Goal: Task Accomplishment & Management: Manage account settings

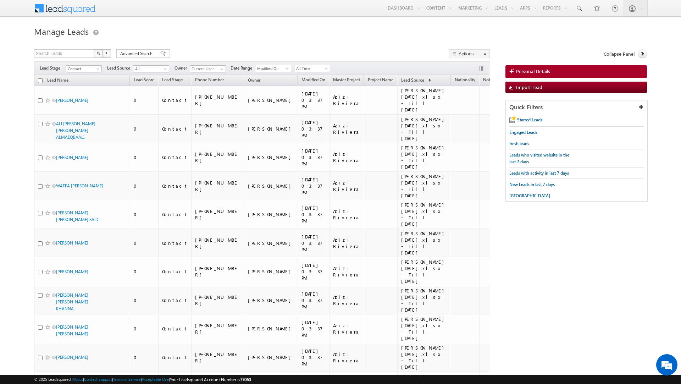
click at [40, 79] on input "checkbox" at bounding box center [40, 80] width 5 height 5
checkbox input "true"
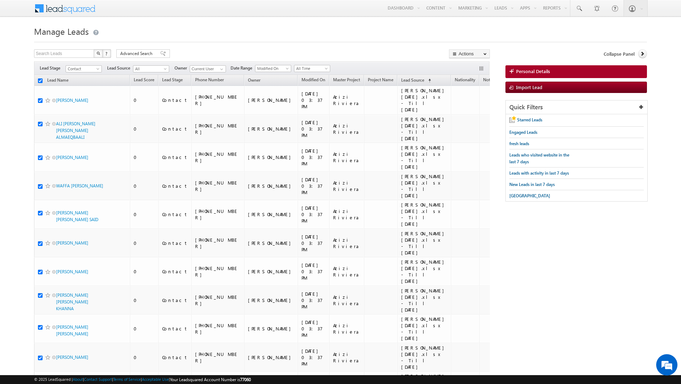
checkbox input "true"
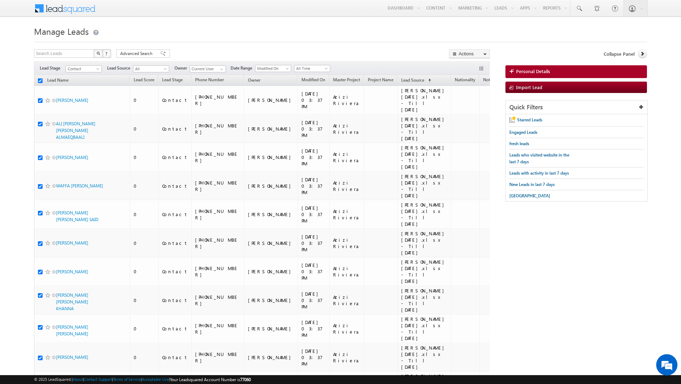
checkbox input "true"
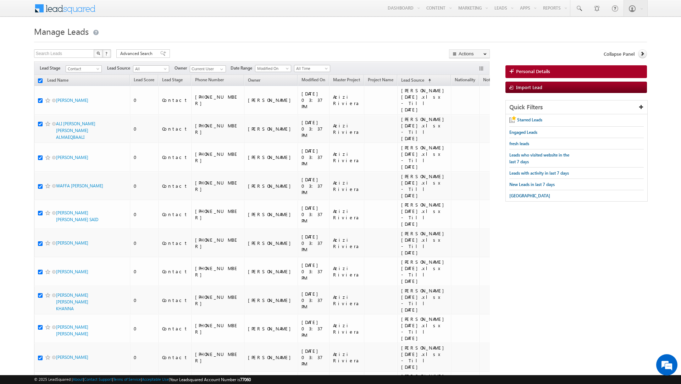
checkbox input "true"
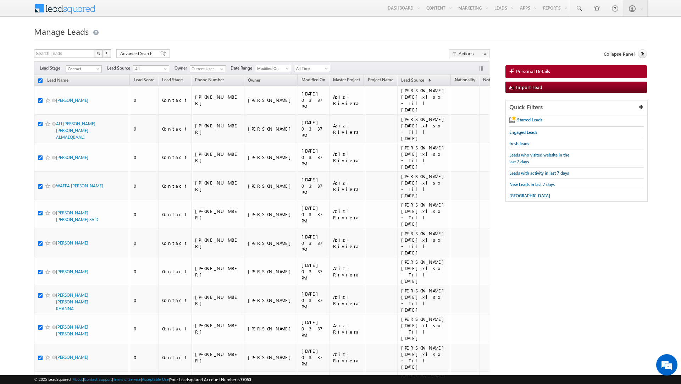
checkbox input "true"
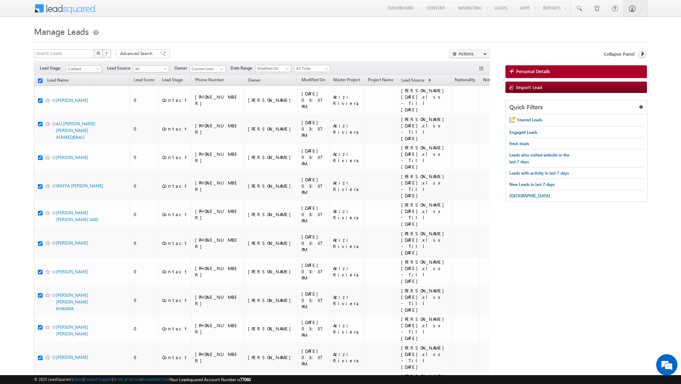
checkbox input "true"
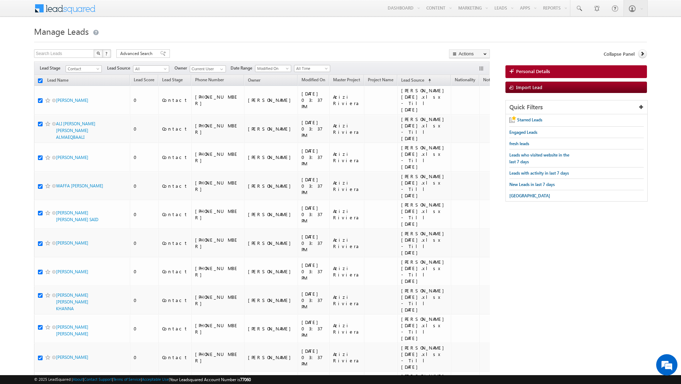
checkbox input "true"
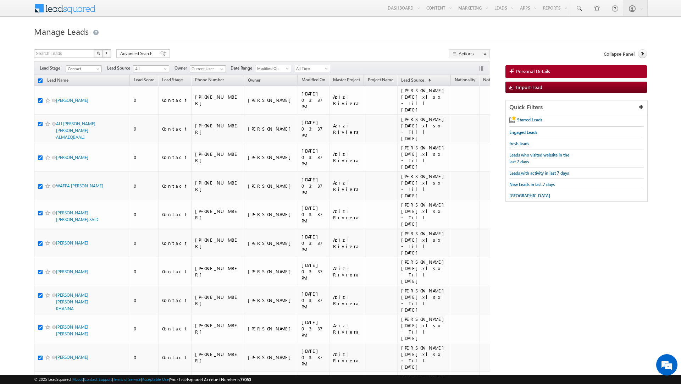
checkbox input "true"
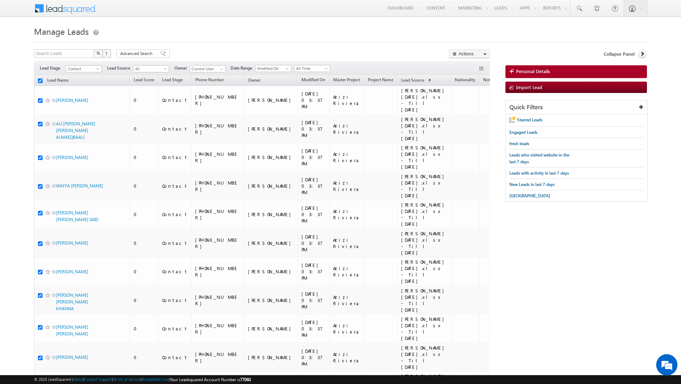
checkbox input "true"
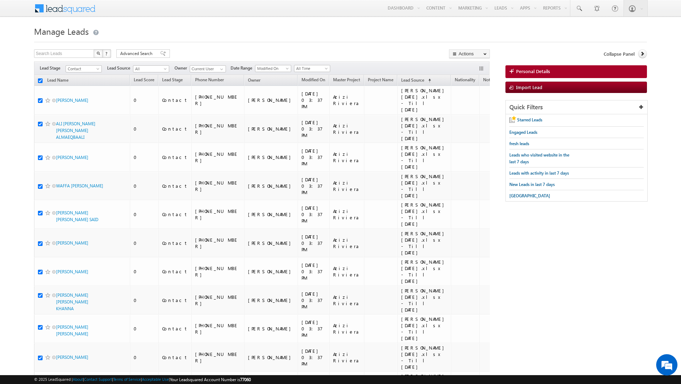
checkbox input "true"
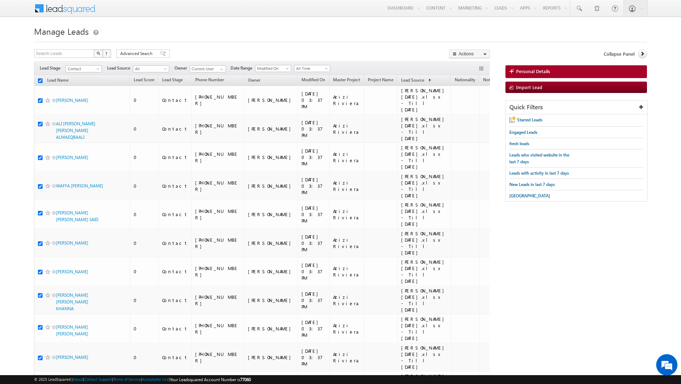
checkbox input "true"
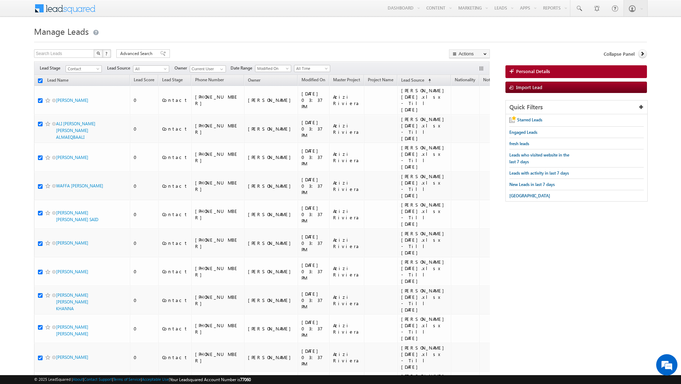
checkbox input "true"
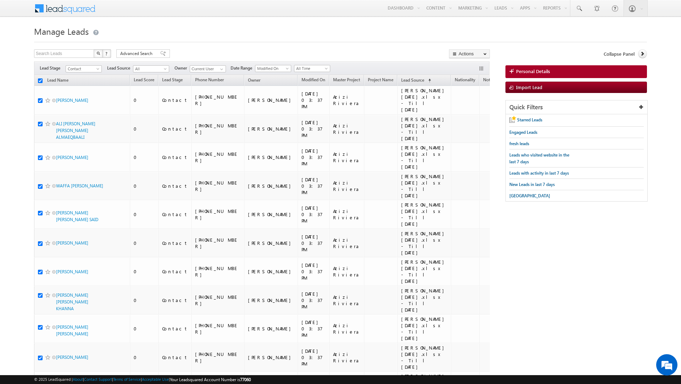
checkbox input "true"
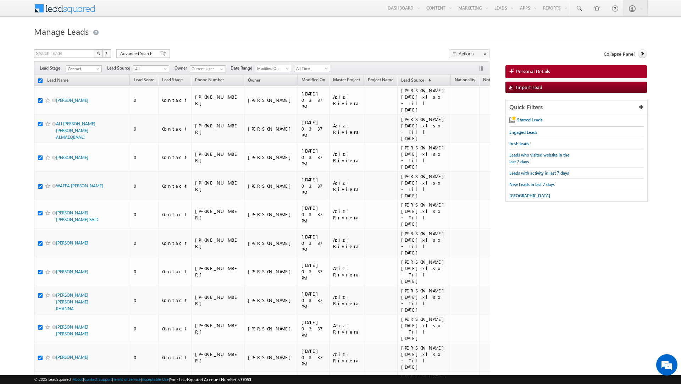
checkbox input "true"
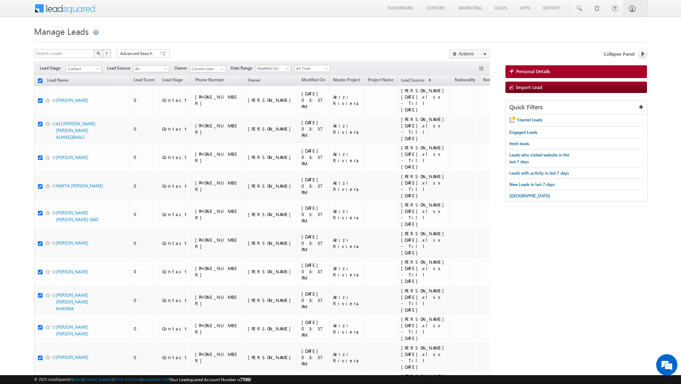
checkbox input "true"
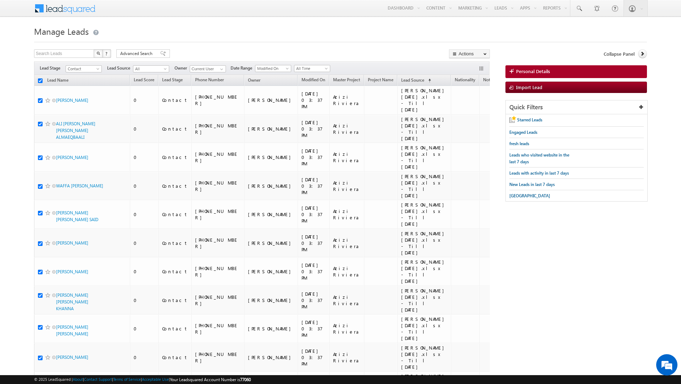
checkbox input "true"
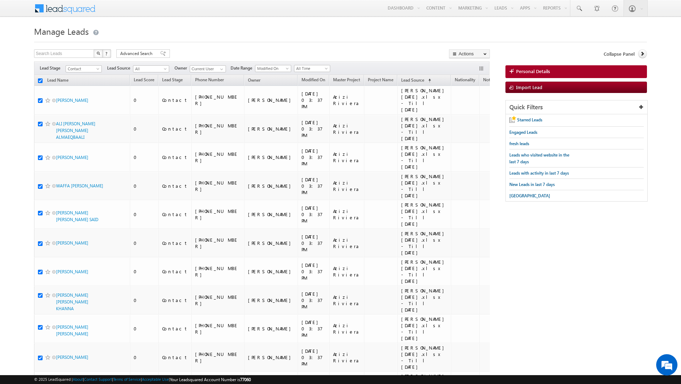
checkbox input "true"
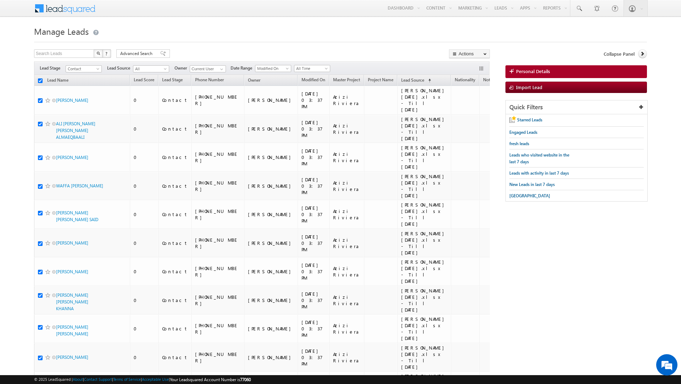
checkbox input "true"
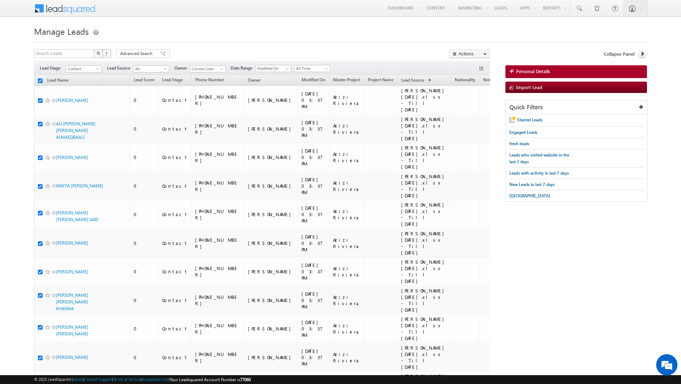
checkbox input "true"
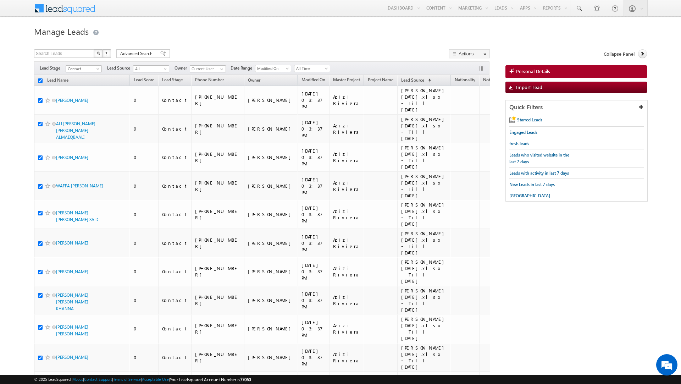
checkbox input "true"
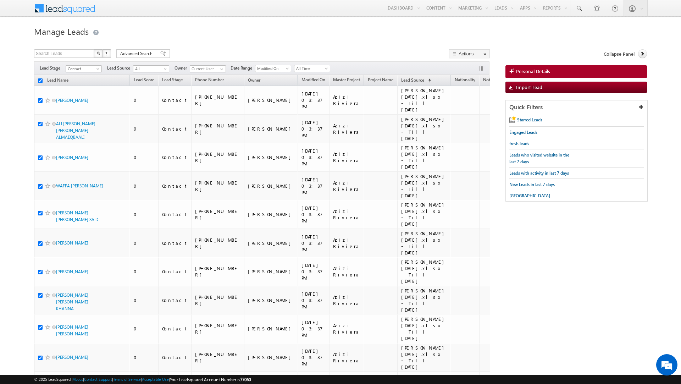
checkbox input "true"
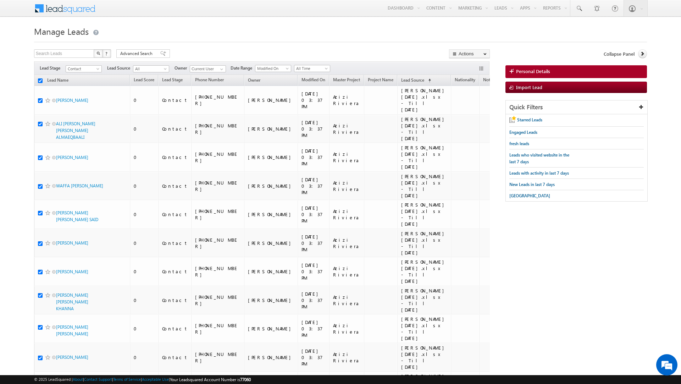
checkbox input "true"
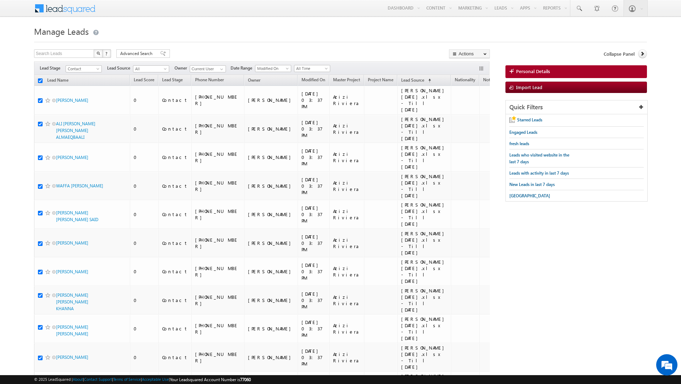
checkbox input "true"
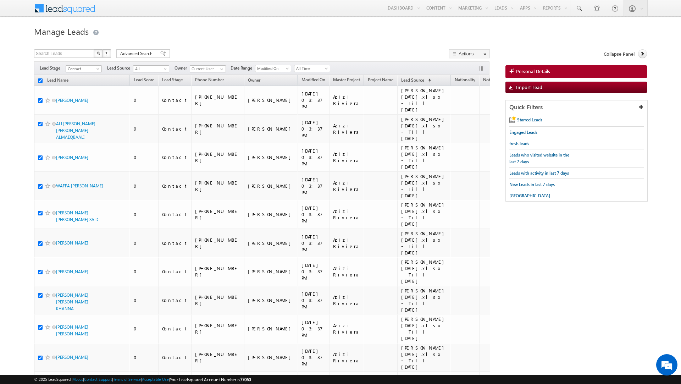
checkbox input "true"
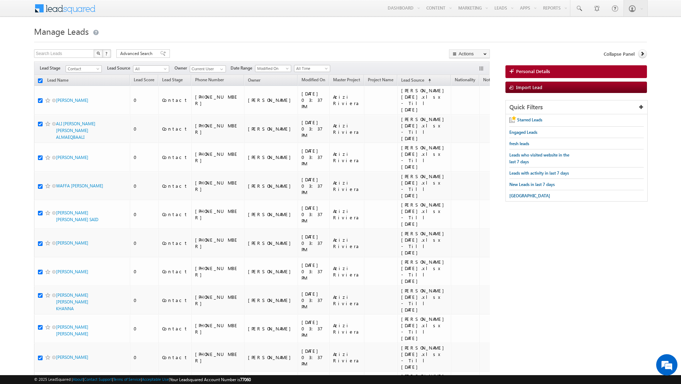
checkbox input "true"
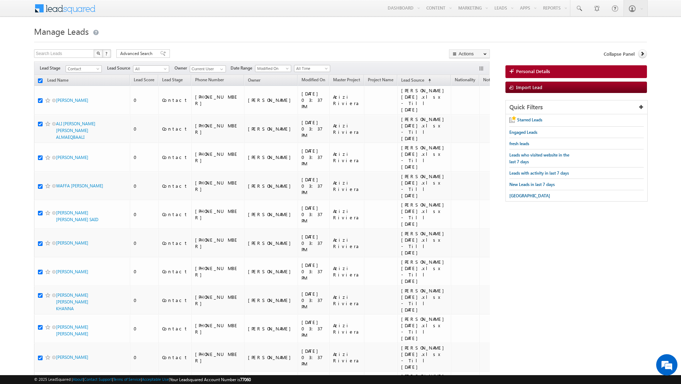
checkbox input "true"
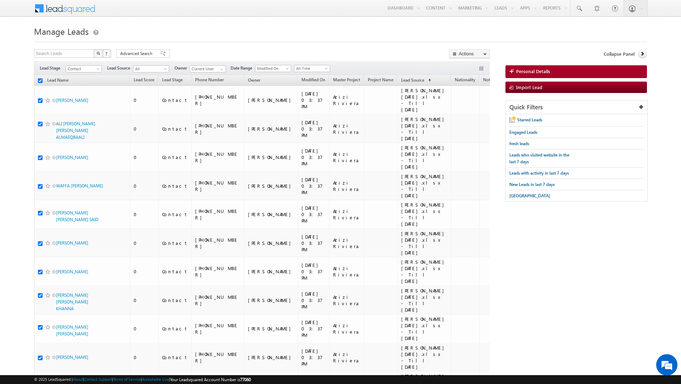
checkbox input "true"
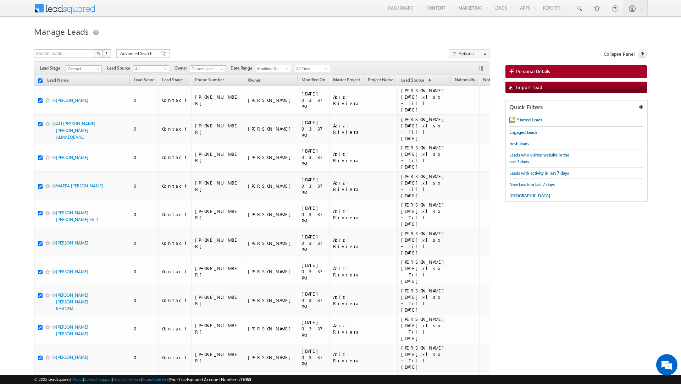
checkbox input "true"
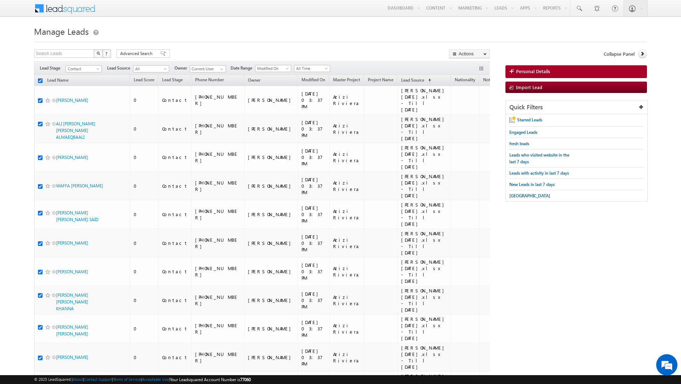
checkbox input "true"
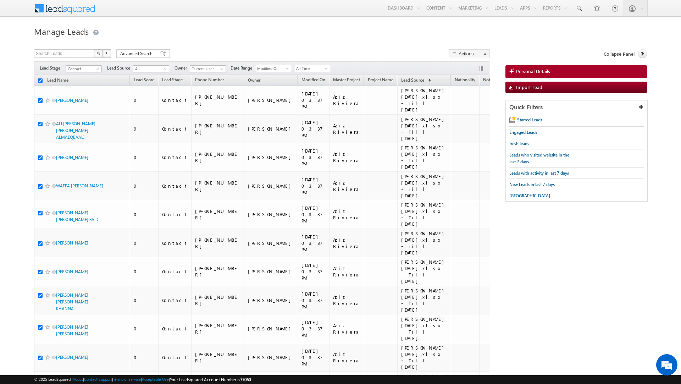
checkbox input "true"
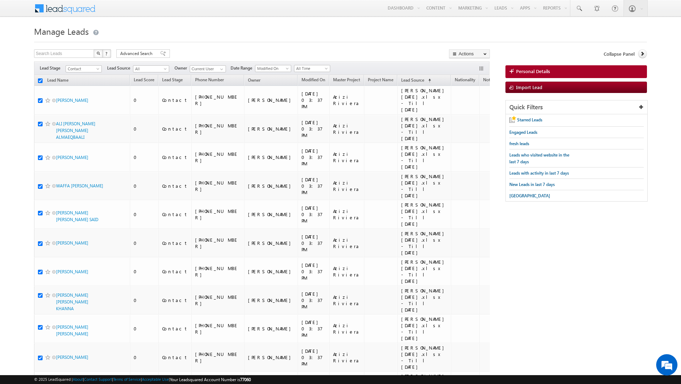
checkbox input "true"
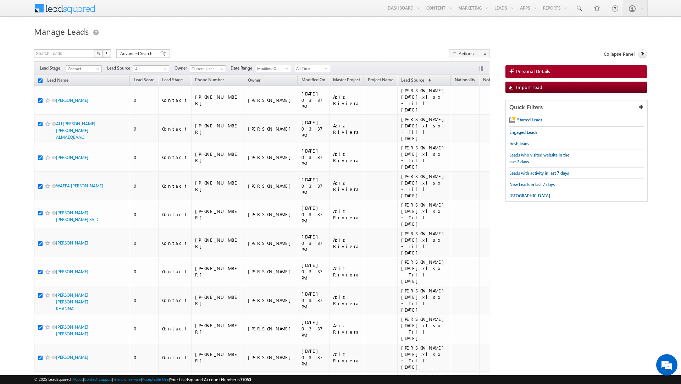
checkbox input "true"
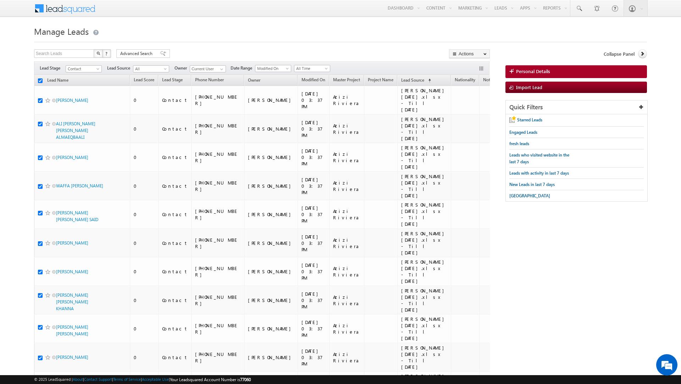
checkbox input "true"
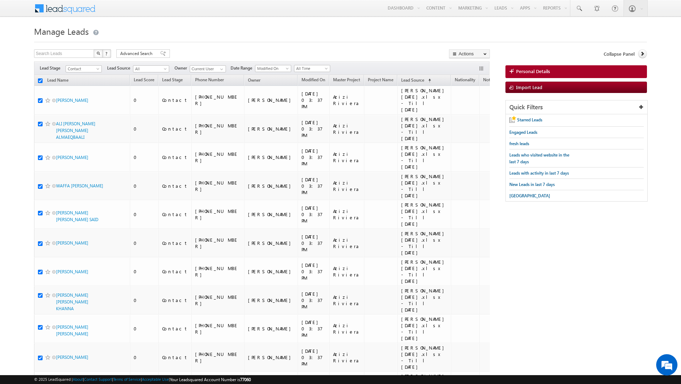
checkbox input "true"
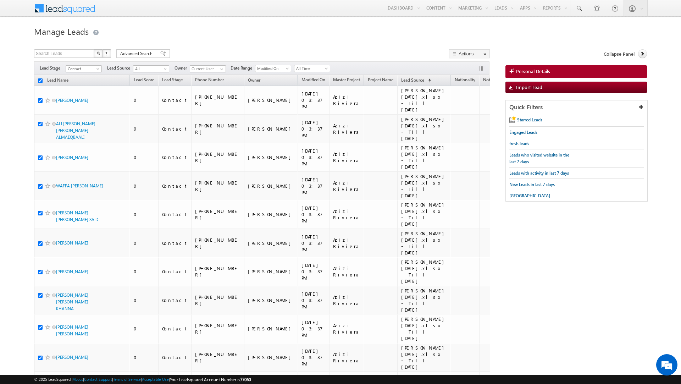
checkbox input "true"
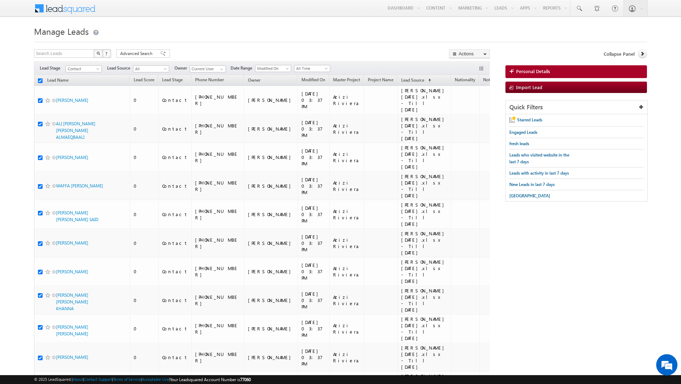
checkbox input "true"
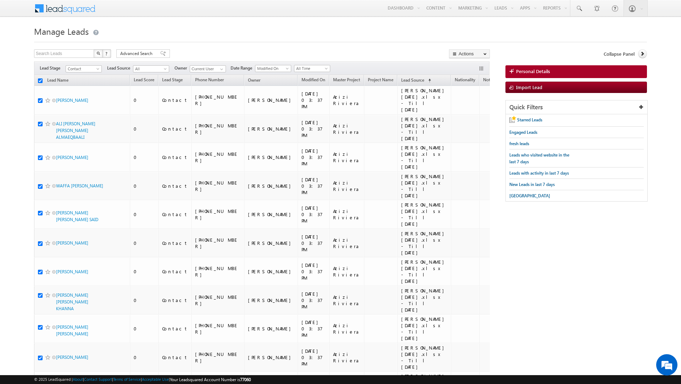
checkbox input "true"
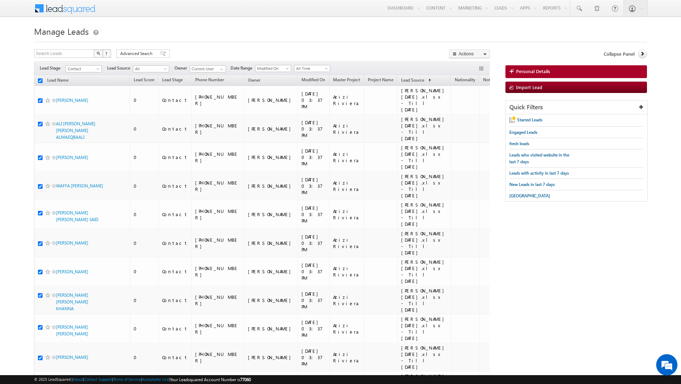
checkbox input "true"
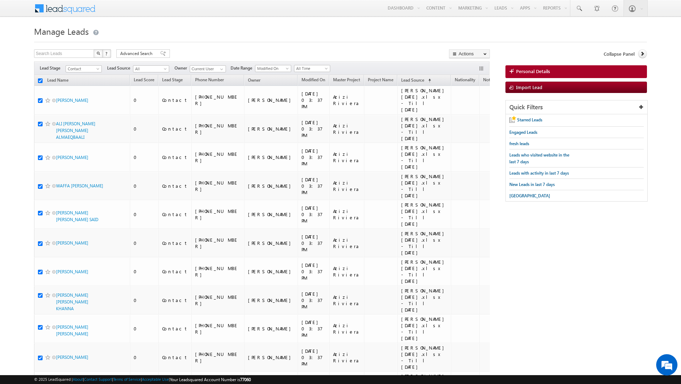
checkbox input "true"
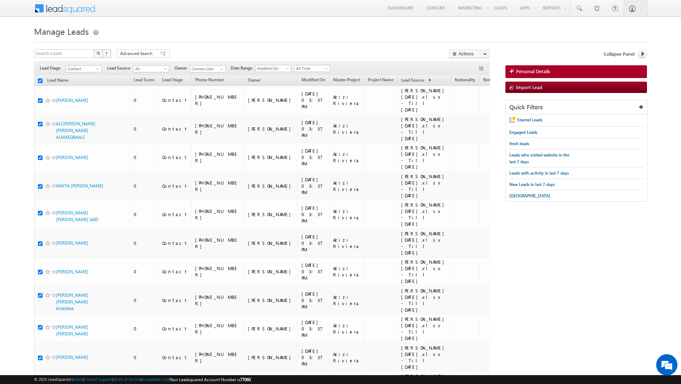
checkbox input "true"
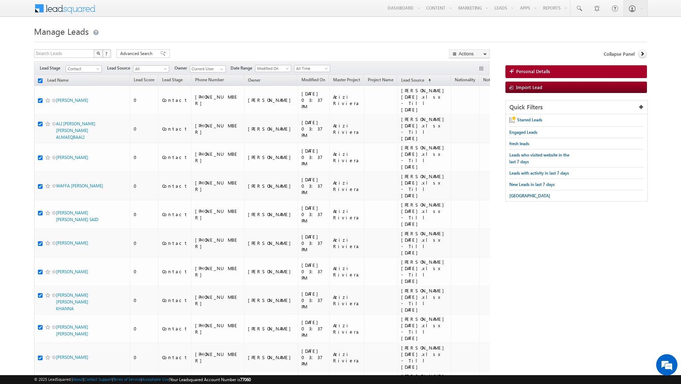
checkbox input "true"
click at [471, 117] on link "Change Owner" at bounding box center [469, 115] width 40 height 9
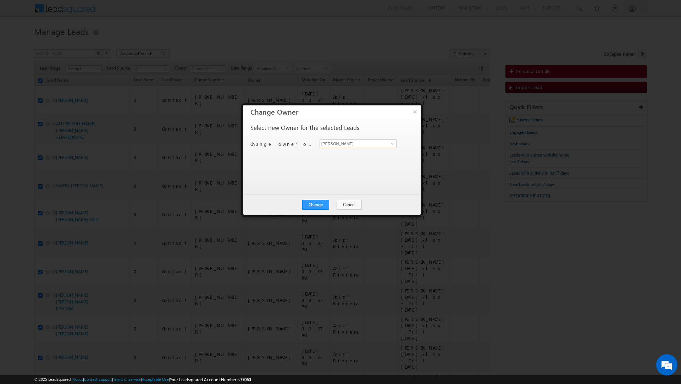
click at [358, 144] on input "[PERSON_NAME]" at bounding box center [358, 143] width 77 height 9
click at [345, 166] on link "[PERSON_NAME] [EMAIL_ADDRESS][PERSON_NAME][DOMAIN_NAME]" at bounding box center [358, 167] width 77 height 13
click at [314, 206] on button "Change" at bounding box center [315, 205] width 27 height 10
click at [327, 201] on button "Close" at bounding box center [333, 205] width 23 height 10
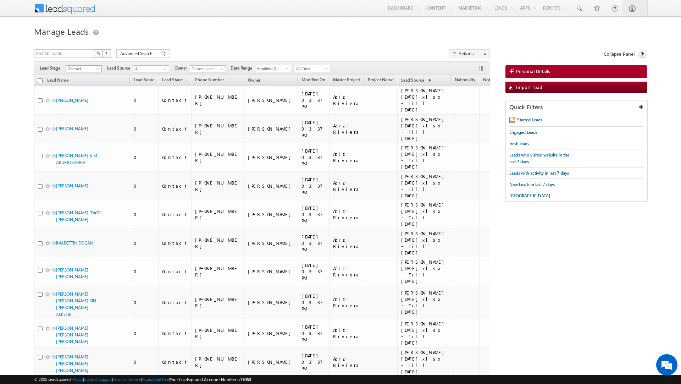
click at [91, 69] on span "Contact" at bounding box center [83, 69] width 34 height 6
click at [84, 93] on link "Prospect" at bounding box center [84, 91] width 36 height 6
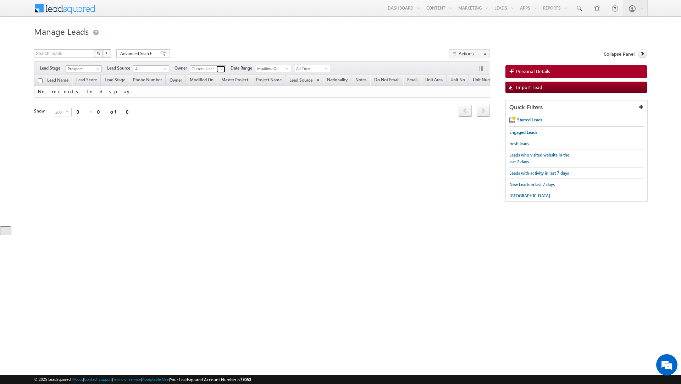
click at [221, 69] on span at bounding box center [222, 69] width 6 height 6
click at [215, 77] on link "Any" at bounding box center [225, 76] width 71 height 8
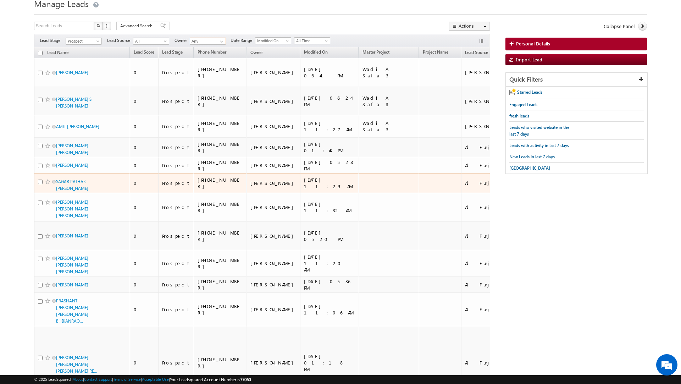
scroll to position [30, 0]
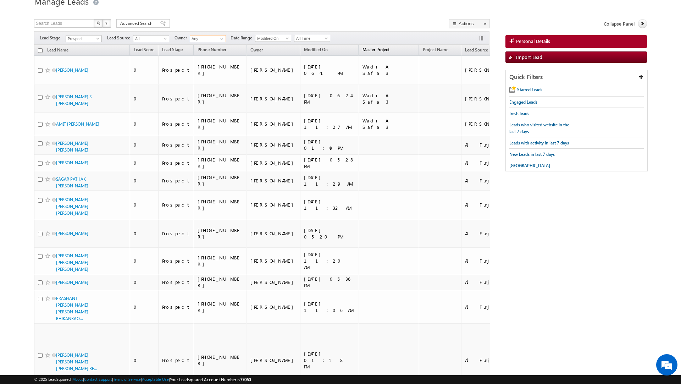
click at [362, 50] on span "Master Project" at bounding box center [375, 49] width 27 height 5
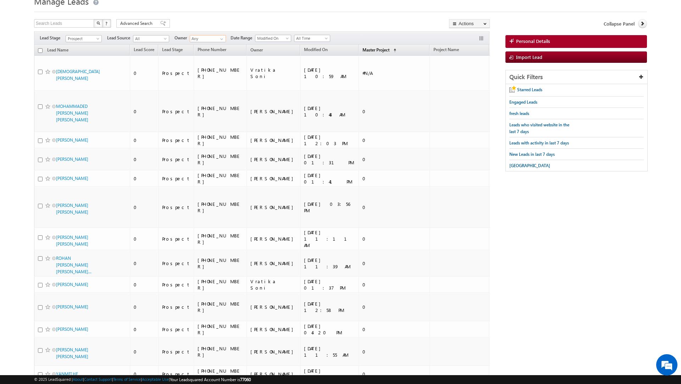
click at [362, 50] on span "Master Project" at bounding box center [375, 49] width 27 height 5
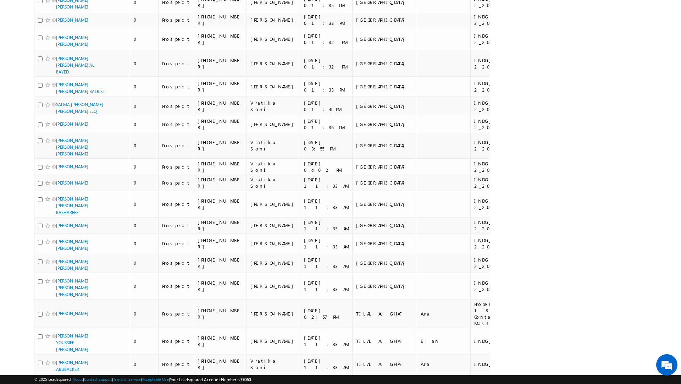
scroll to position [0, 0]
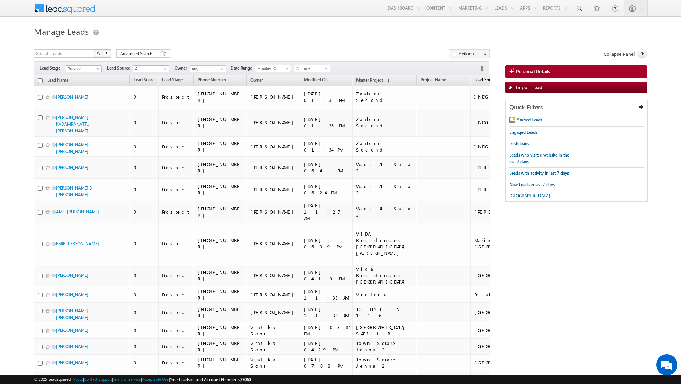
click at [474, 82] on span "Lead Source" at bounding box center [485, 79] width 23 height 5
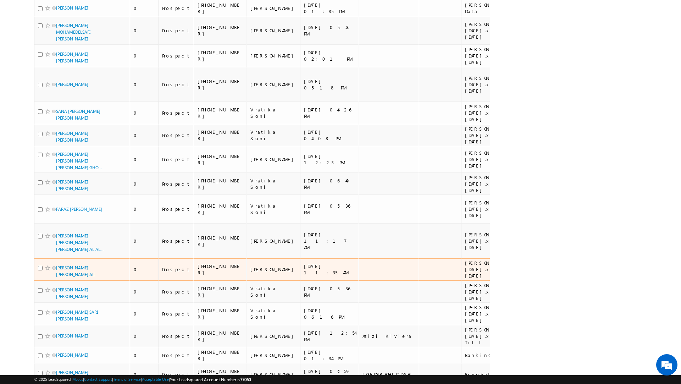
scroll to position [1730, 0]
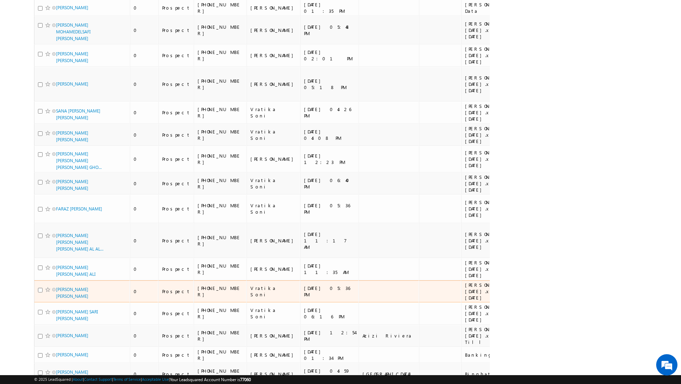
click at [359, 280] on td at bounding box center [389, 291] width 60 height 22
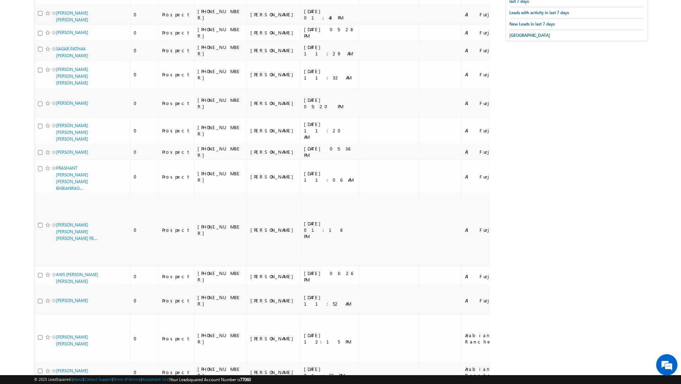
scroll to position [0, 0]
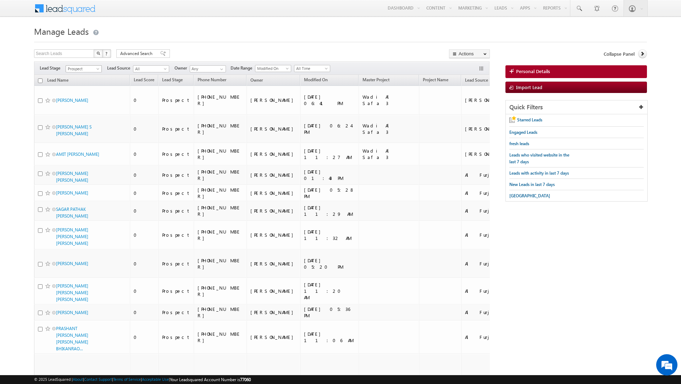
click at [88, 69] on span "Prospect" at bounding box center [83, 69] width 34 height 6
click at [83, 87] on link "Contact" at bounding box center [84, 84] width 36 height 6
